Goal: Check status

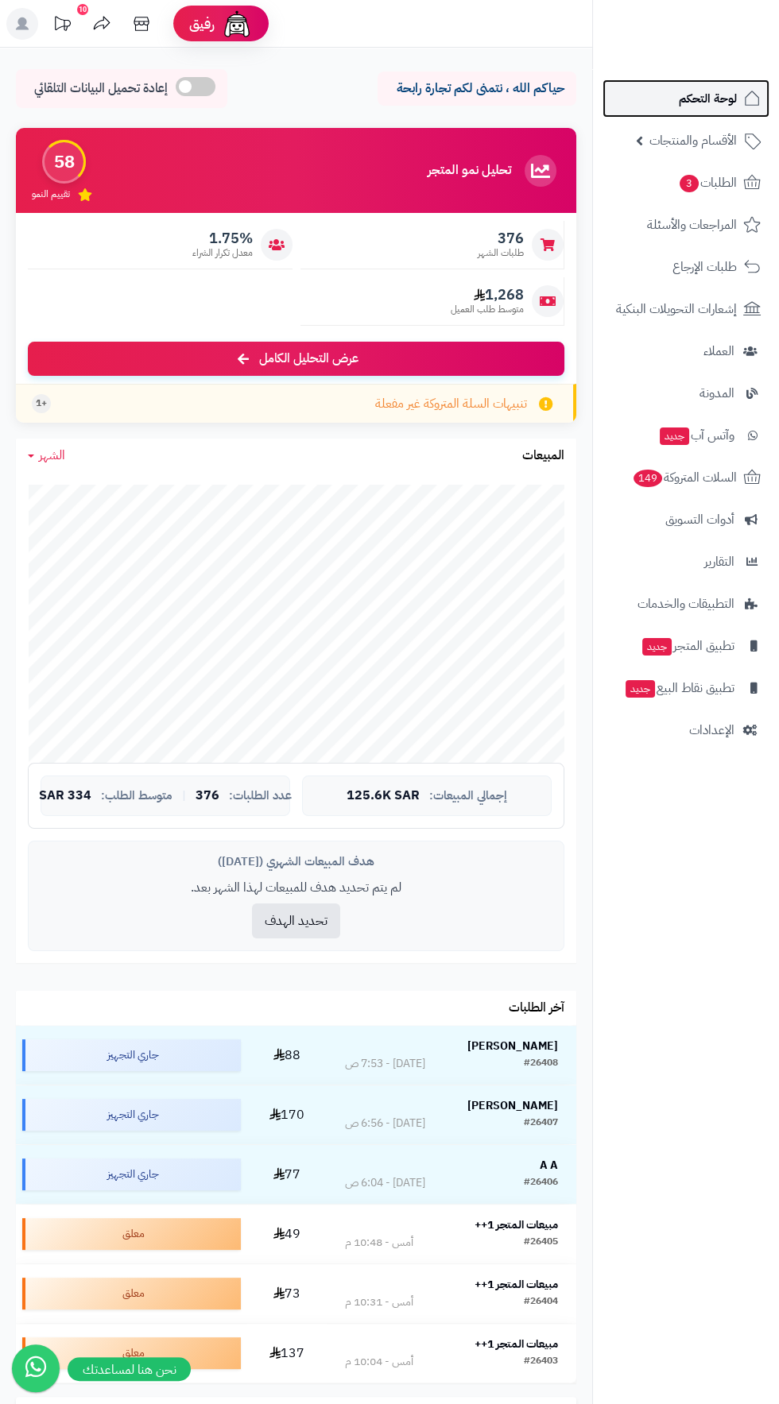
click at [713, 95] on span "لوحة التحكم" at bounding box center [707, 98] width 58 height 22
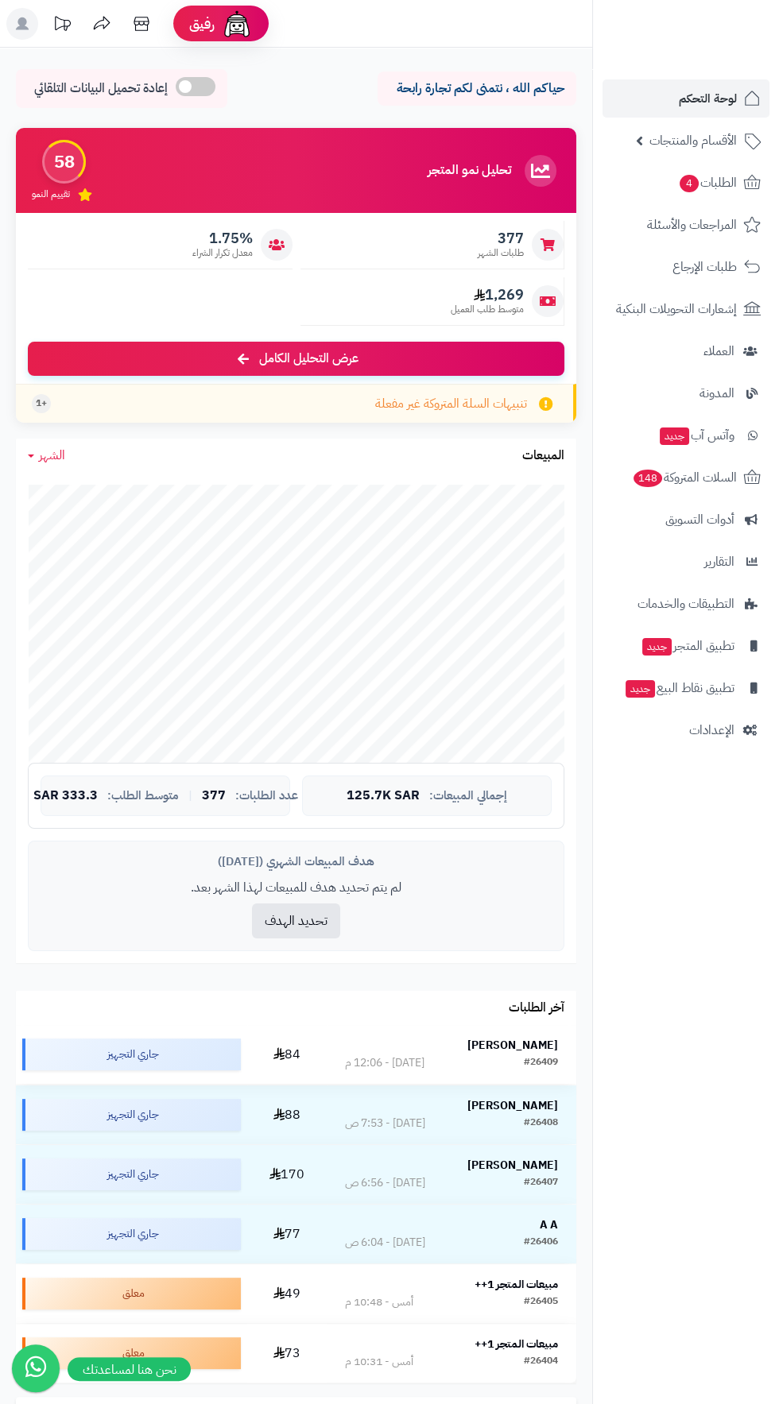
click at [542, 1044] on strong "حمود الشمري" at bounding box center [512, 1045] width 91 height 17
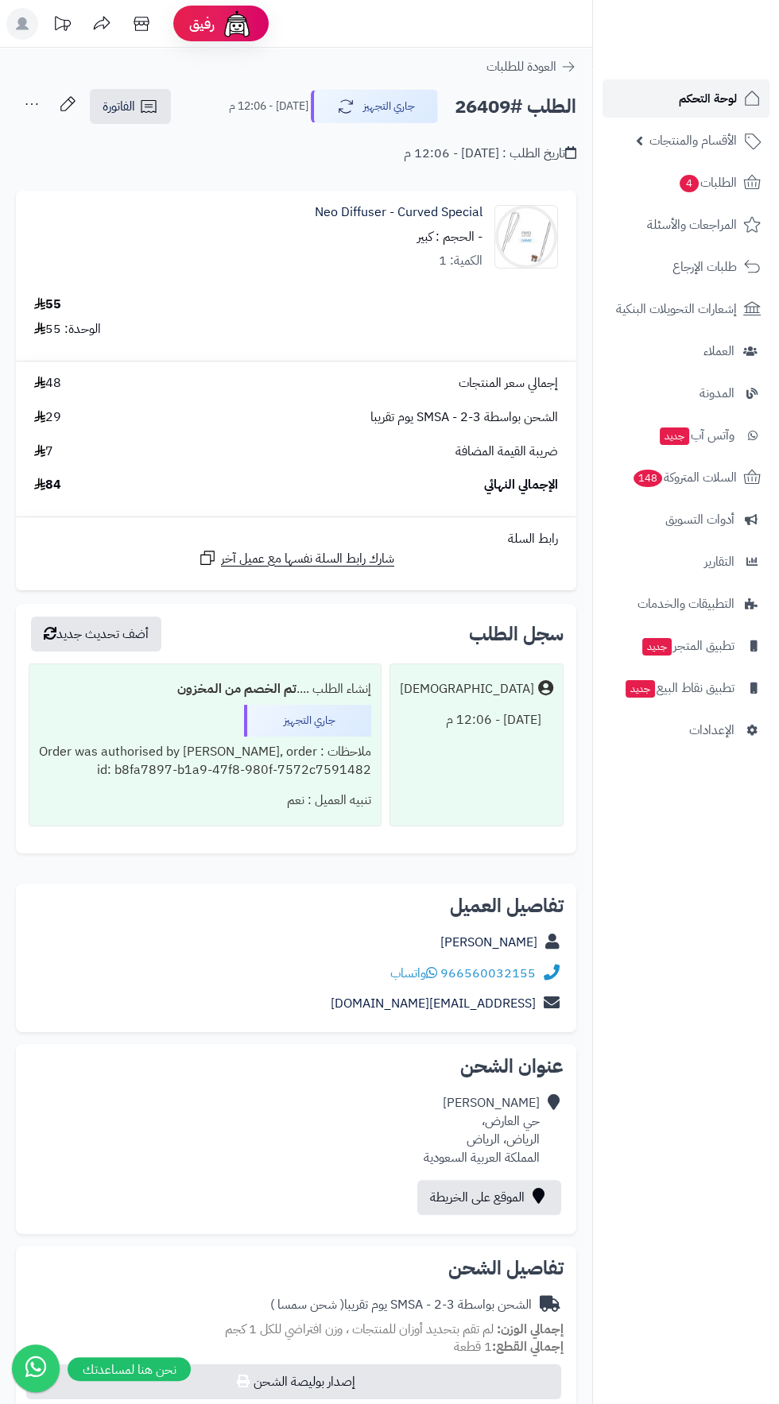
click at [714, 102] on span "لوحة التحكم" at bounding box center [707, 98] width 58 height 22
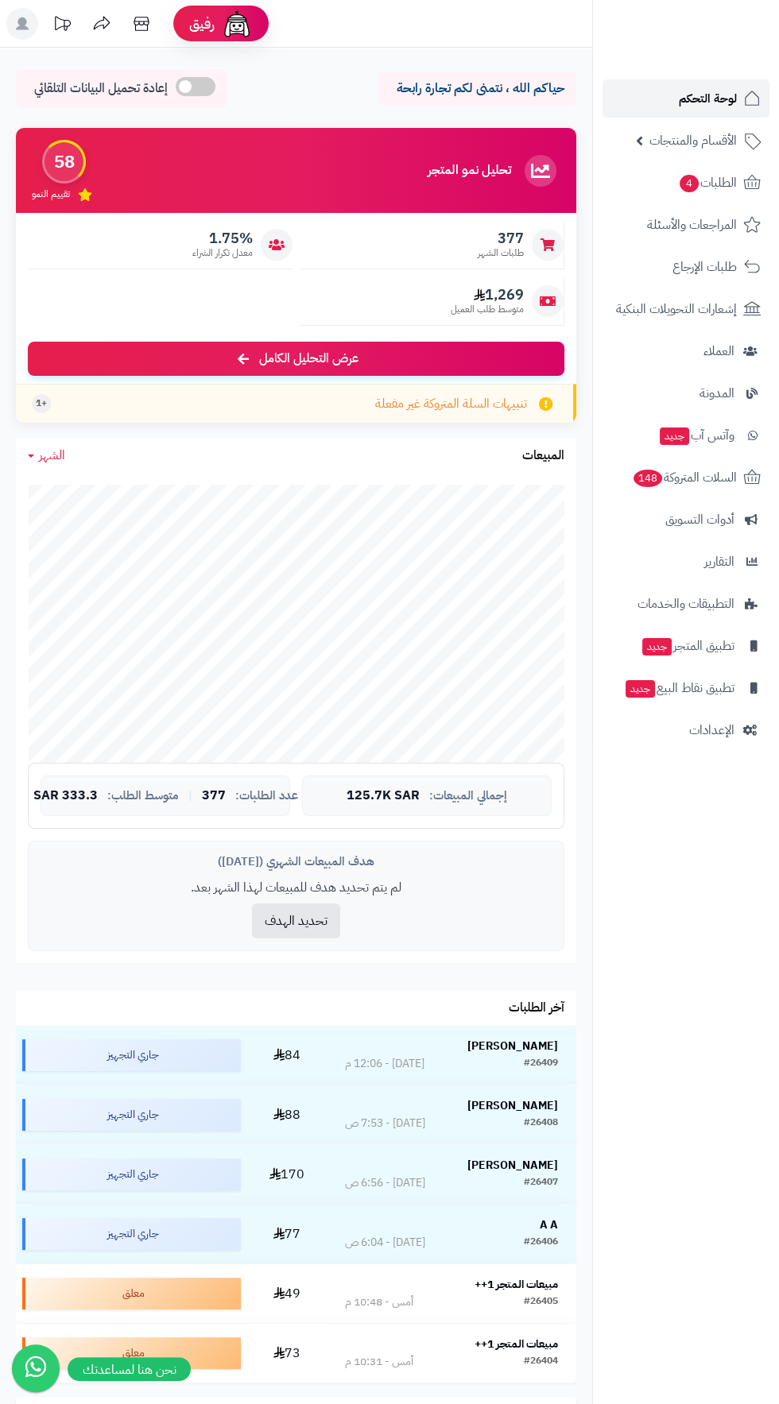
click at [694, 100] on span "لوحة التحكم" at bounding box center [707, 98] width 58 height 22
